Goal: Information Seeking & Learning: Learn about a topic

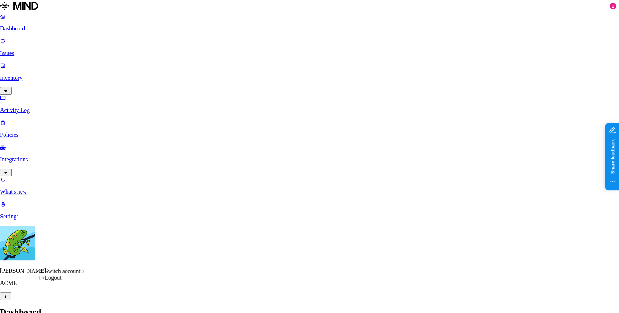
click at [86, 274] on div "Switch account" at bounding box center [62, 271] width 47 height 7
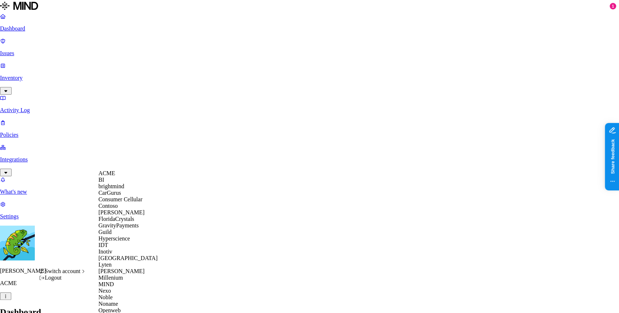
click at [127, 287] on div "MIND" at bounding box center [133, 284] width 70 height 7
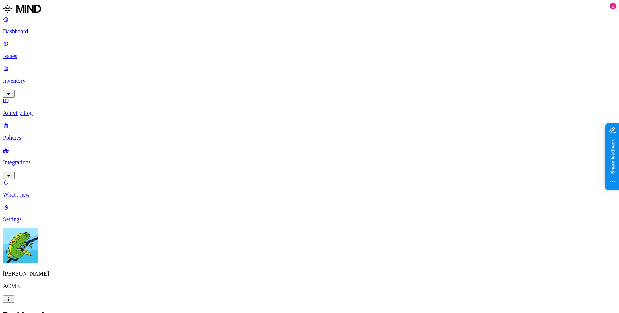
drag, startPoint x: 26, startPoint y: 139, endPoint x: 12, endPoint y: 128, distance: 18.4
click at [41, 135] on p "Policies" at bounding box center [309, 138] width 613 height 7
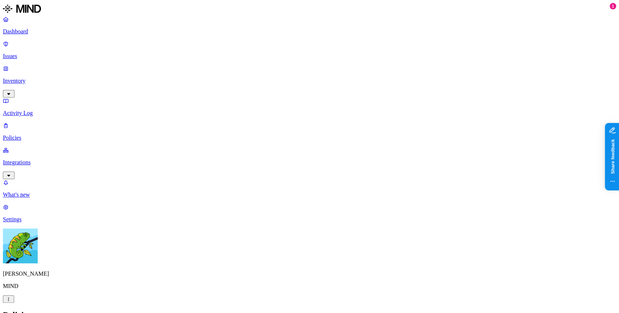
click at [41, 223] on p "Settings" at bounding box center [309, 219] width 613 height 7
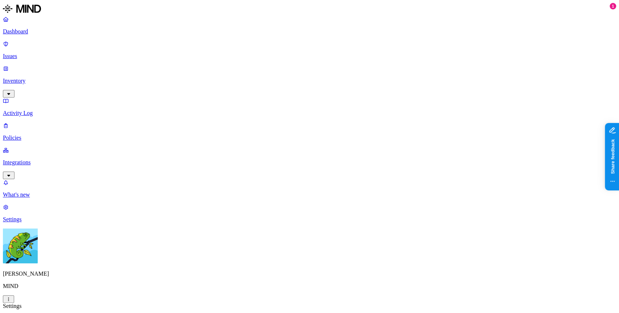
click at [40, 135] on p "Policies" at bounding box center [309, 138] width 613 height 7
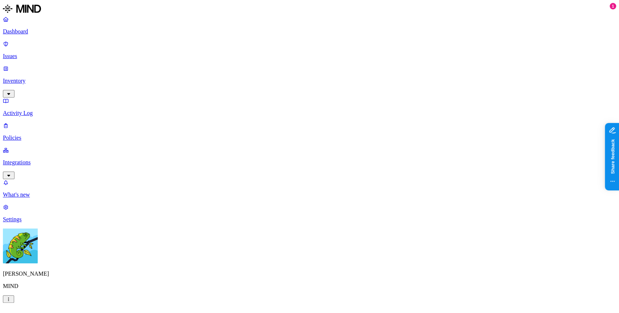
scroll to position [336, 0]
